Goal: Task Accomplishment & Management: Manage account settings

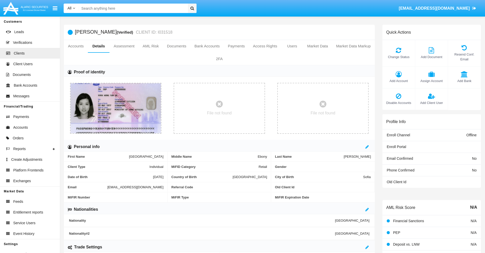
click at [398, 81] on span "Add Account" at bounding box center [398, 80] width 27 height 5
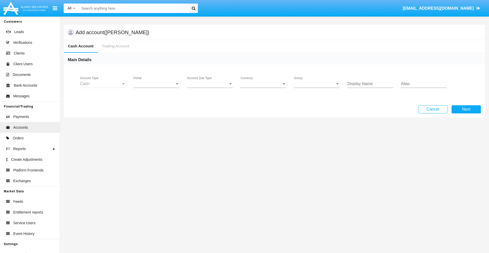
click at [156, 84] on span "Portal" at bounding box center [153, 83] width 41 height 5
click at [157, 112] on span "Alaric Fund Portal" at bounding box center [156, 112] width 47 height 12
click at [210, 84] on span "Account Sub Type" at bounding box center [207, 83] width 41 height 5
click at [210, 88] on span "Fund Cash" at bounding box center [210, 87] width 46 height 12
click at [317, 84] on span "Group" at bounding box center [314, 83] width 41 height 5
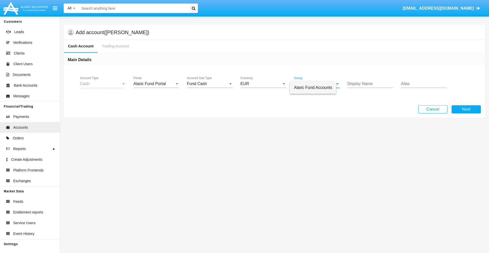
click at [317, 88] on span "Alaric Fund Accounts" at bounding box center [313, 87] width 38 height 12
type input "indigo"
type input "ivory"
click at [466, 109] on button "Next" at bounding box center [465, 109] width 29 height 8
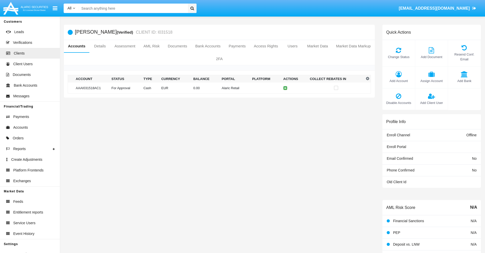
click at [220, 88] on td "Alaric Retail" at bounding box center [235, 87] width 31 height 11
click at [398, 57] on span "Change Status" at bounding box center [398, 56] width 27 height 5
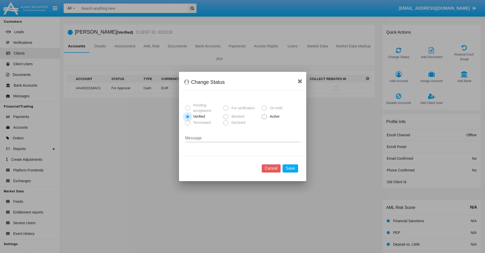
click at [274, 116] on span "Active" at bounding box center [274, 116] width 14 height 5
click at [264, 119] on input "Active" at bounding box center [264, 119] width 0 height 0
radio input "true"
click at [290, 168] on button "Save" at bounding box center [290, 168] width 15 height 8
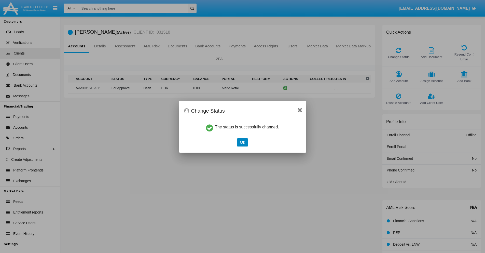
click at [242, 142] on button "Ok" at bounding box center [242, 142] width 11 height 8
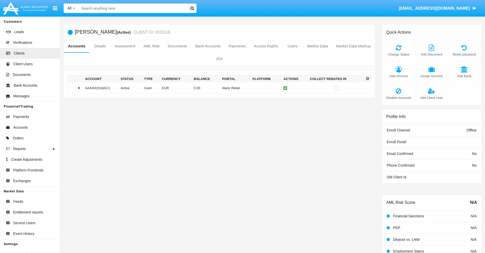
click at [217, 88] on td "0.00" at bounding box center [206, 87] width 28 height 11
click at [285, 99] on icon at bounding box center [286, 99] width 2 height 2
